Goal: Task Accomplishment & Management: Manage account settings

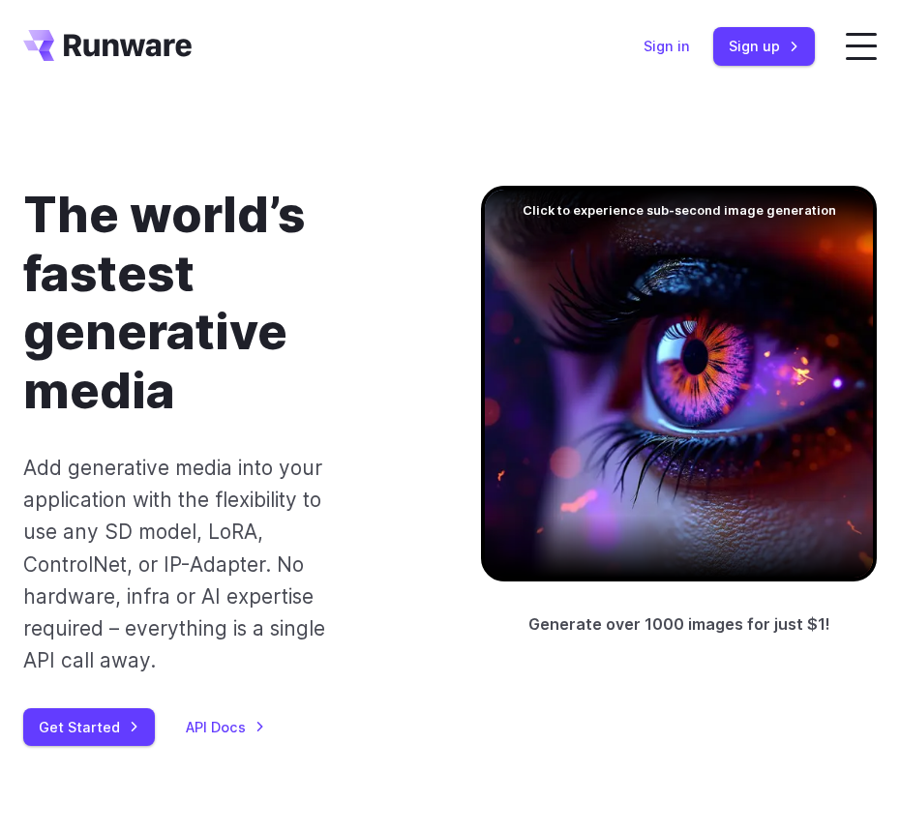
click at [690, 46] on link "Sign in" at bounding box center [666, 46] width 46 height 22
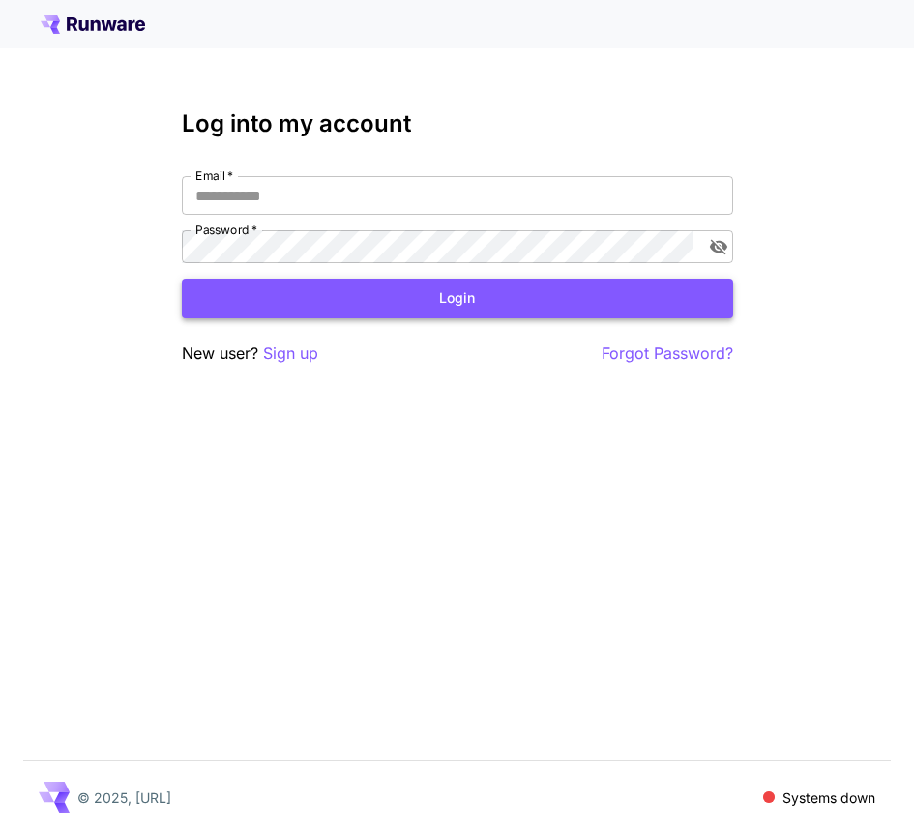
type input "**********"
click at [373, 279] on button "Login" at bounding box center [458, 299] width 552 height 40
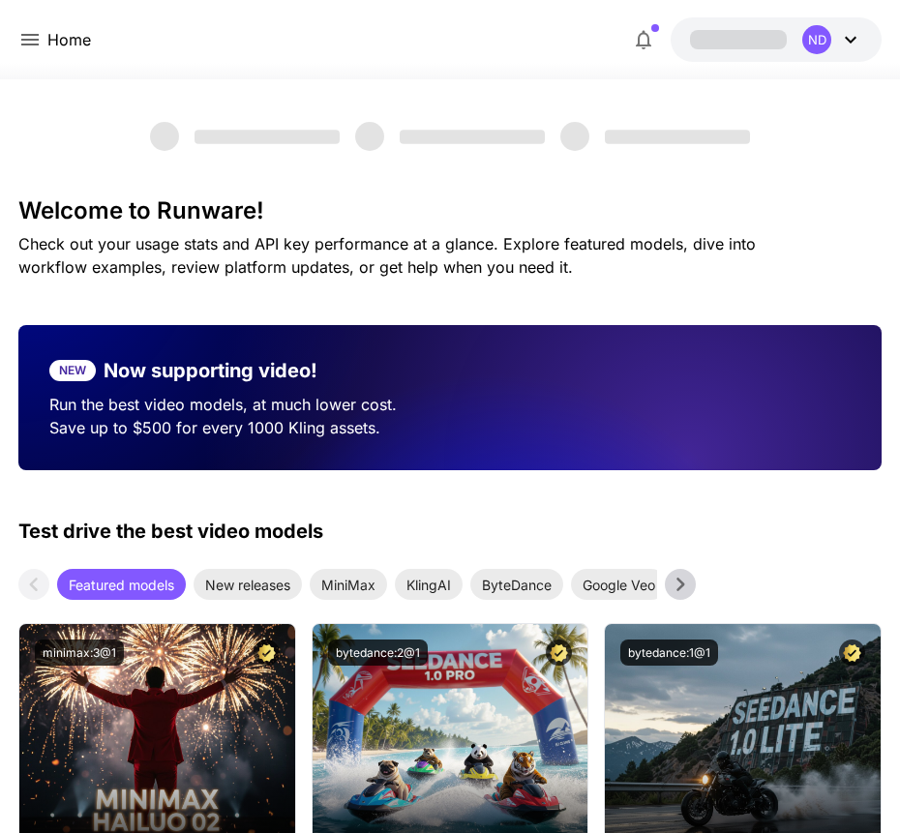
drag, startPoint x: 272, startPoint y: 238, endPoint x: 257, endPoint y: 242, distance: 15.0
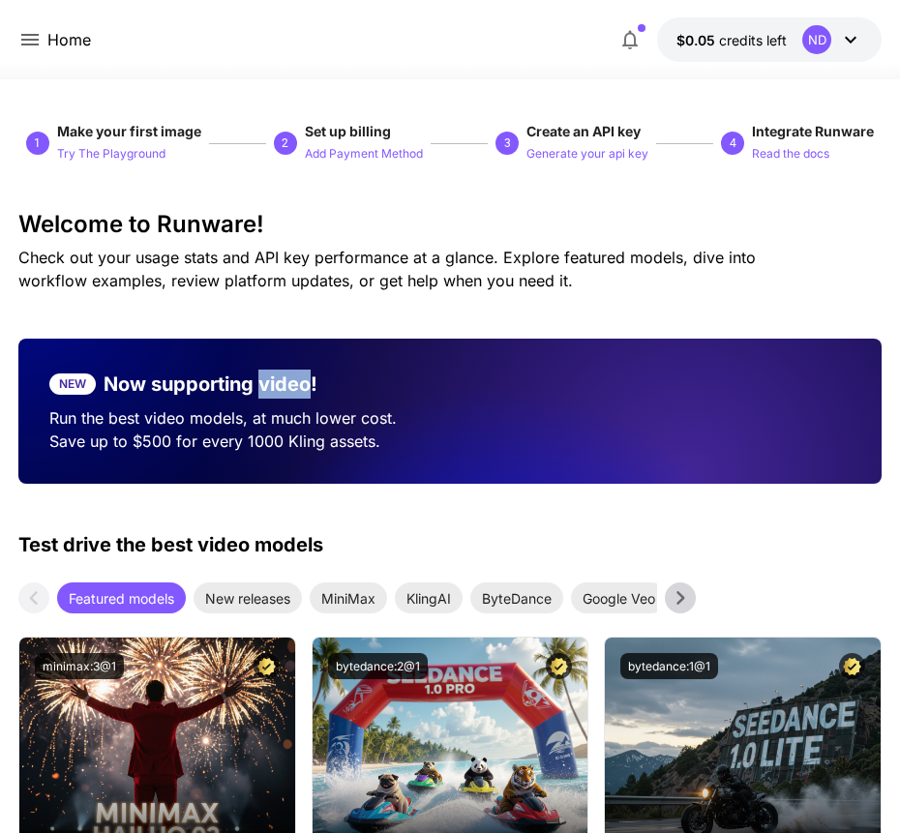
click at [25, 31] on icon at bounding box center [29, 39] width 23 height 23
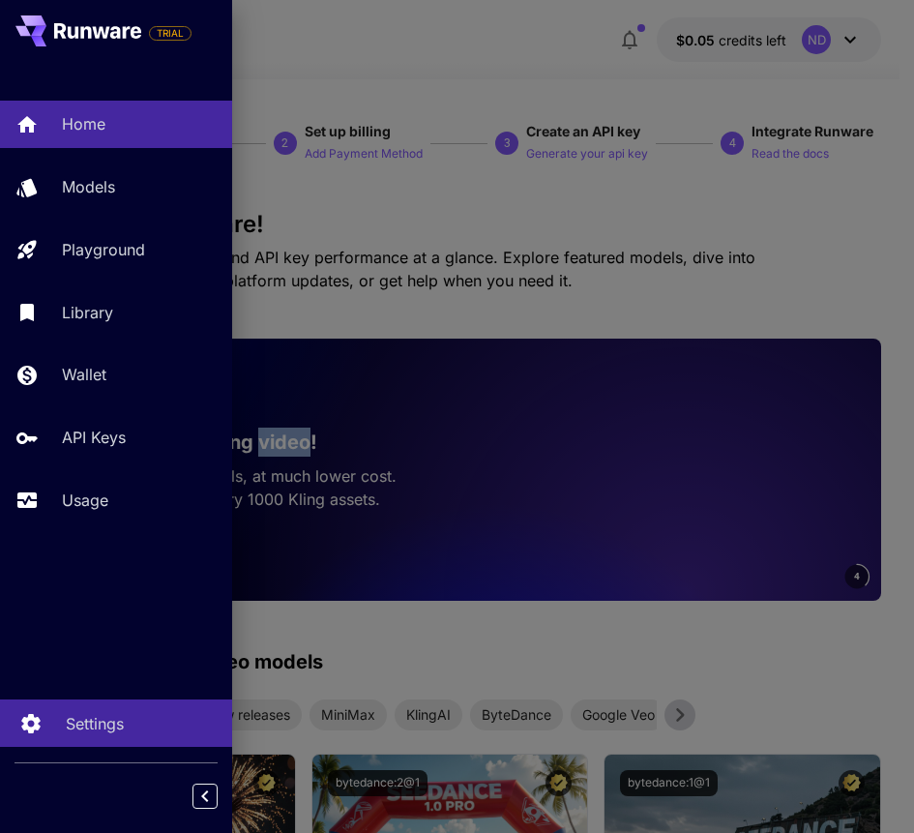
click at [74, 729] on p "Settings" at bounding box center [95, 723] width 58 height 23
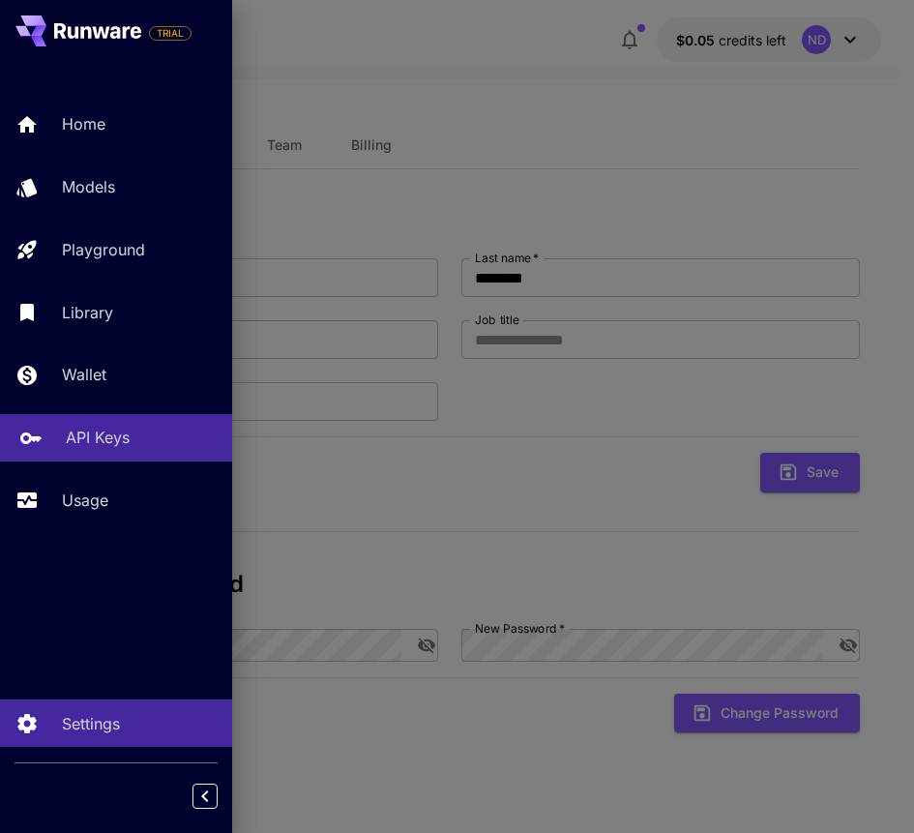
click at [83, 426] on p "API Keys" at bounding box center [98, 437] width 64 height 23
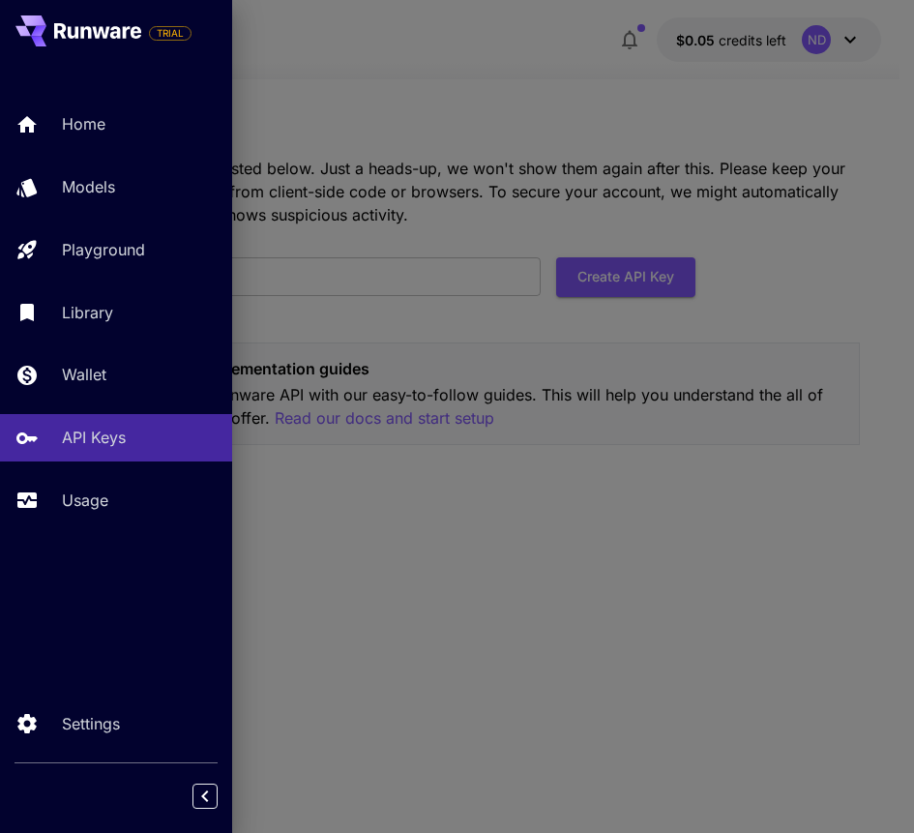
click at [603, 442] on div at bounding box center [457, 416] width 914 height 833
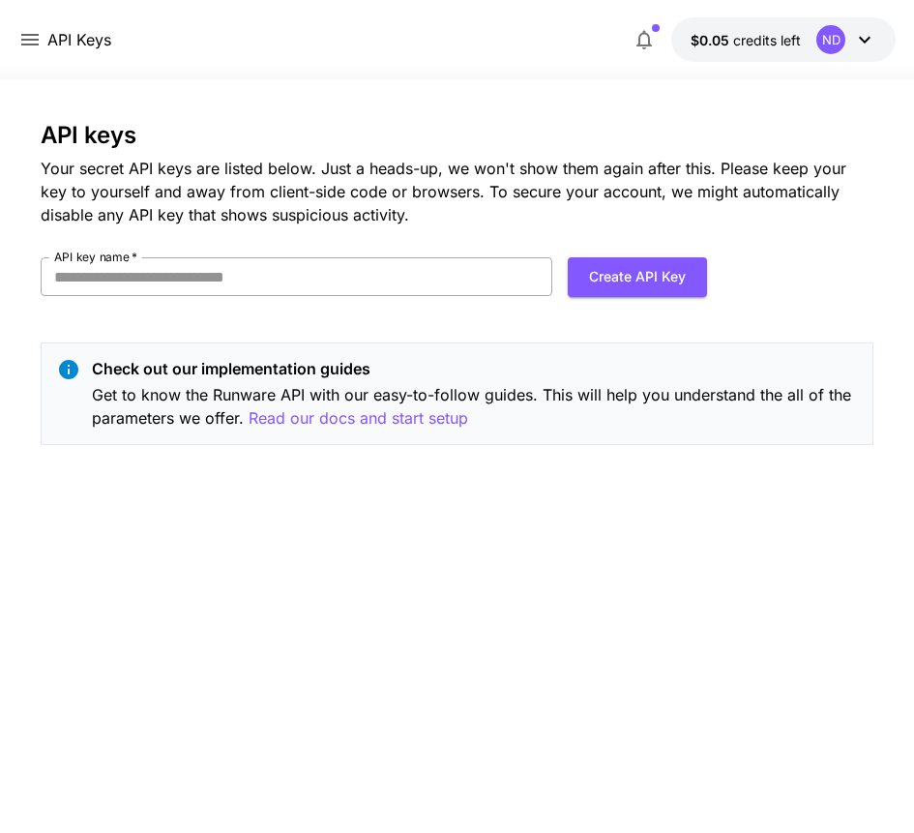
click at [339, 257] on input "API key name   *" at bounding box center [297, 276] width 512 height 39
type input "*"
type input "*******"
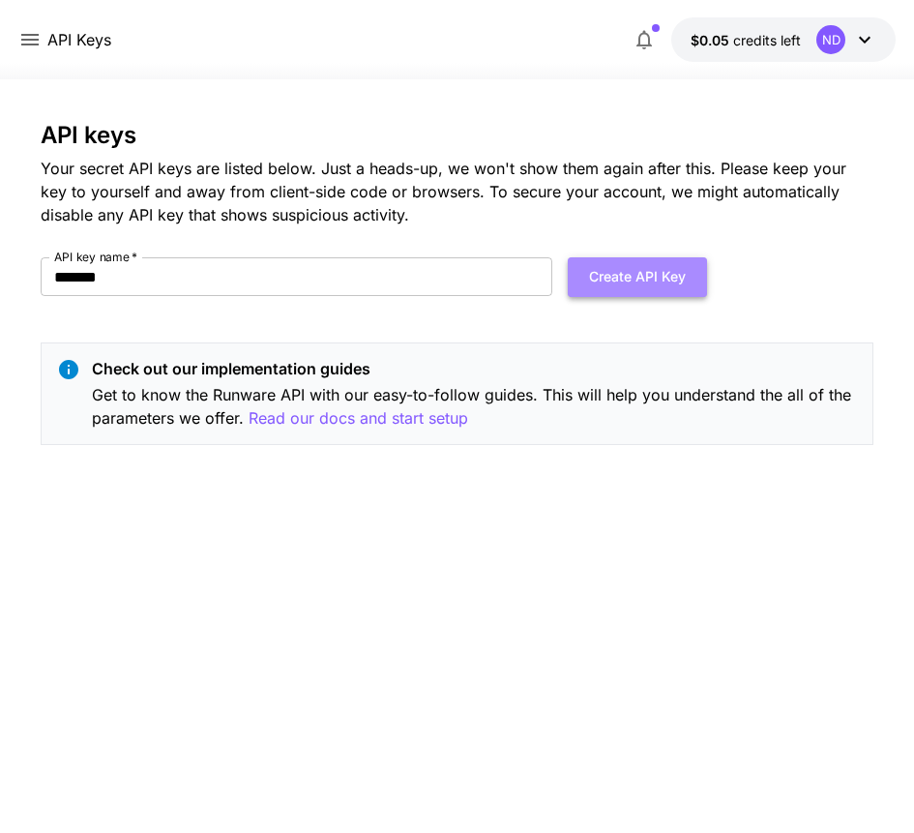
click at [637, 257] on button "Create API Key" at bounding box center [637, 277] width 139 height 40
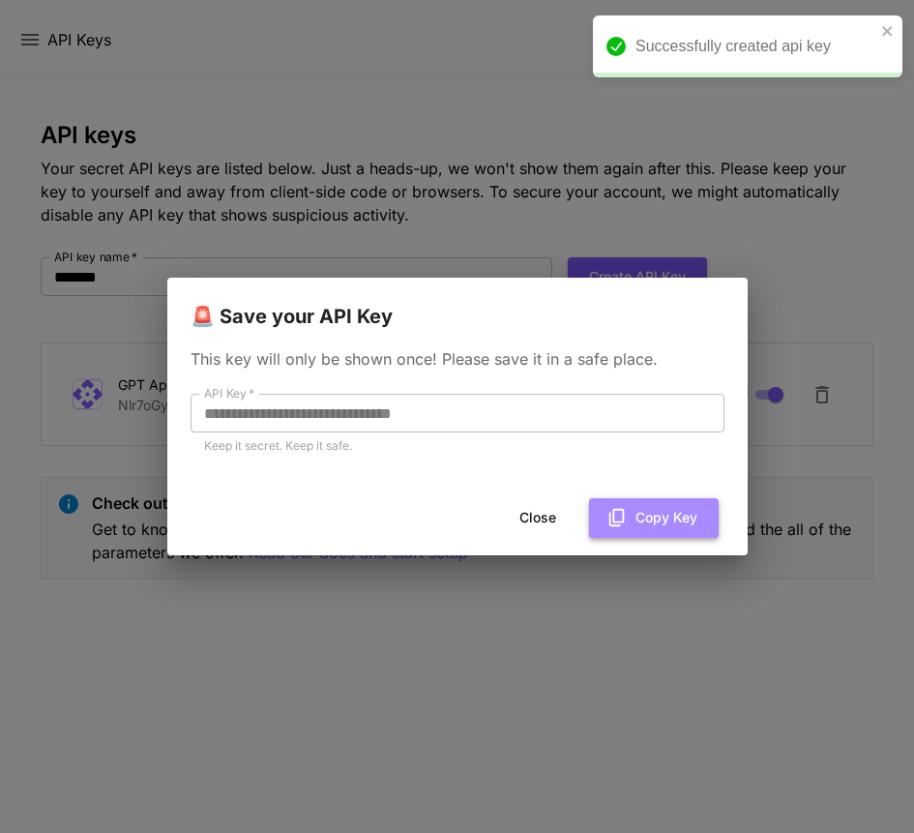
click at [627, 507] on icon "button" at bounding box center [617, 517] width 21 height 21
click at [477, 330] on h2 "🚨 Save your API Key" at bounding box center [457, 305] width 581 height 54
click at [663, 506] on button "Copy Key" at bounding box center [654, 518] width 130 height 40
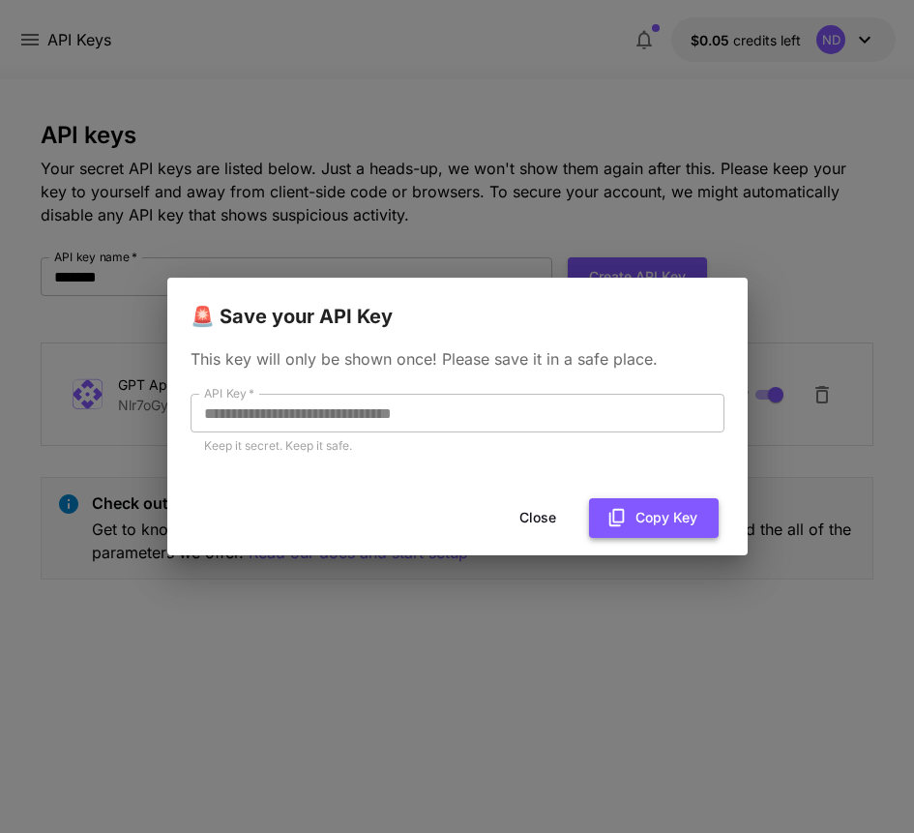
click at [595, 498] on button "Copy Key" at bounding box center [654, 518] width 130 height 40
click at [654, 503] on button "Copy Key" at bounding box center [654, 518] width 130 height 40
click at [627, 507] on icon "button" at bounding box center [617, 517] width 21 height 21
click at [627, 498] on button "Copy Key" at bounding box center [654, 518] width 130 height 40
